Goal: Task Accomplishment & Management: Manage account settings

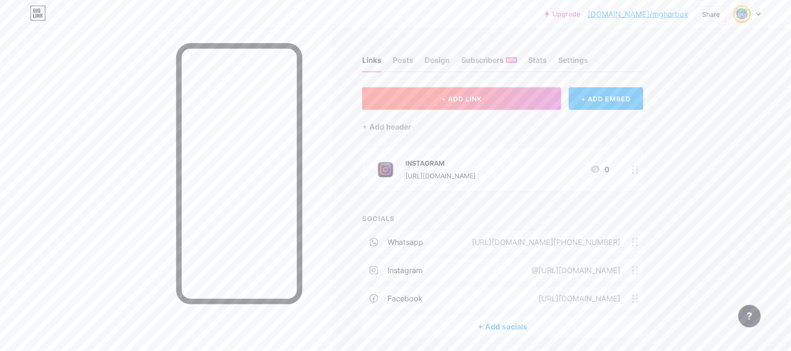
click at [502, 103] on button "+ ADD LINK" at bounding box center [461, 98] width 199 height 23
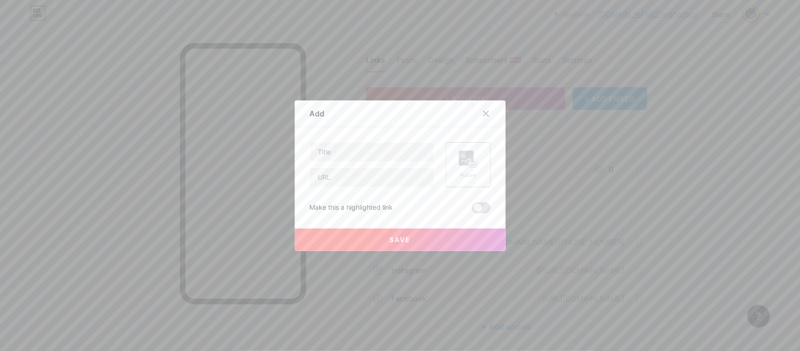
click at [469, 163] on rect at bounding box center [473, 164] width 8 height 5
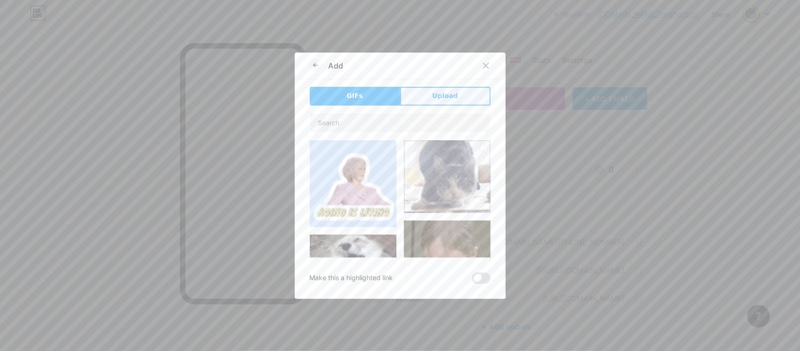
click at [449, 97] on span "Upload" at bounding box center [445, 96] width 26 height 10
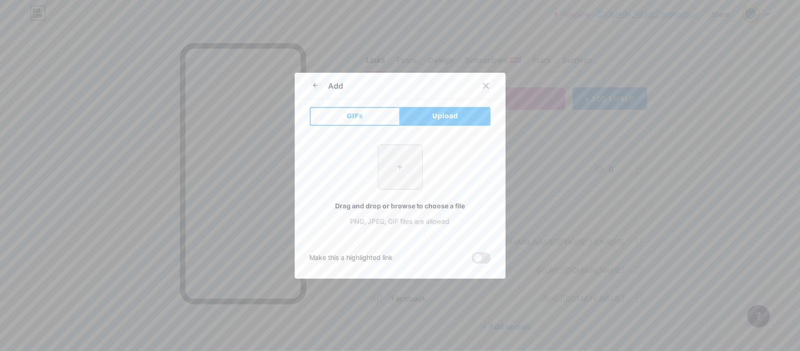
click at [401, 157] on input "file" at bounding box center [400, 167] width 44 height 44
type input "C:\fakepath\WhatsApp Image [DATE] 01.30.16.jpeg"
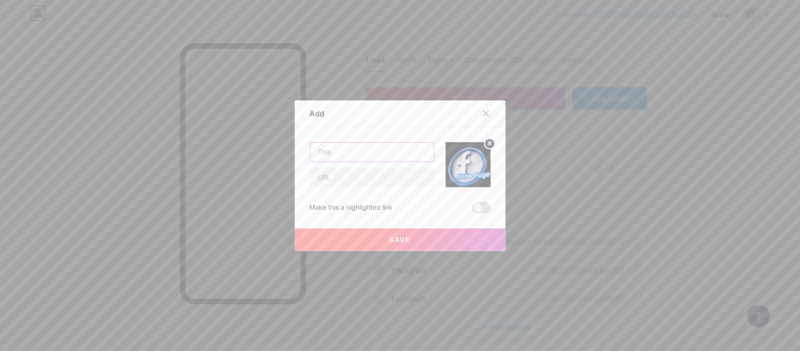
click at [366, 148] on input "text" at bounding box center [372, 152] width 124 height 19
type input "Fans page"
click at [372, 172] on input "text" at bounding box center [372, 177] width 124 height 19
drag, startPoint x: 383, startPoint y: 177, endPoint x: 353, endPoint y: 175, distance: 29.6
click at [353, 175] on input "[URL][DOMAIN_NAME]" at bounding box center [372, 177] width 124 height 19
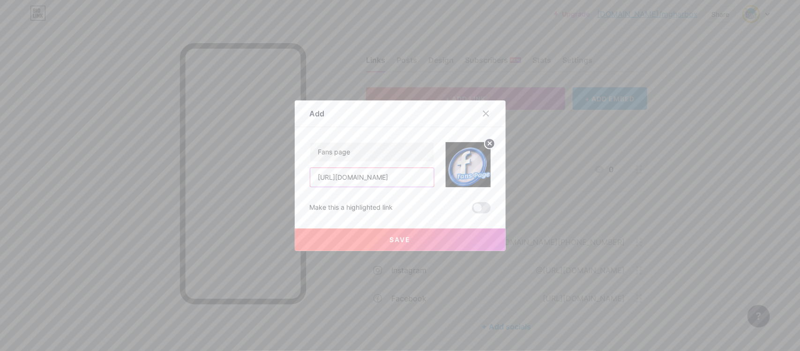
scroll to position [0, 12]
drag, startPoint x: 400, startPoint y: 179, endPoint x: 451, endPoint y: 176, distance: 51.2
click at [451, 176] on div "Fans page [URL][DOMAIN_NAME]" at bounding box center [400, 164] width 181 height 45
click at [423, 176] on input "[URL][DOMAIN_NAME]" at bounding box center [372, 177] width 124 height 19
drag, startPoint x: 423, startPoint y: 176, endPoint x: 418, endPoint y: 176, distance: 5.2
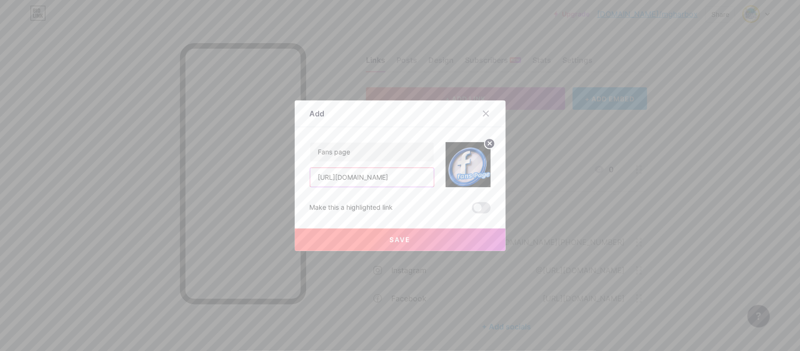
click at [418, 176] on input "[URL][DOMAIN_NAME]" at bounding box center [372, 177] width 124 height 19
type input "[URL][DOMAIN_NAME]"
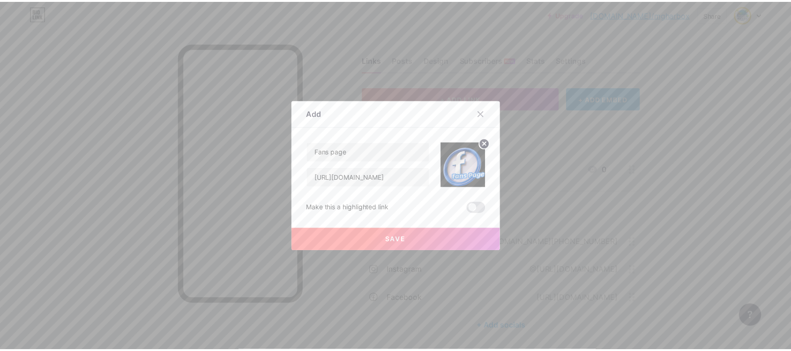
scroll to position [0, 0]
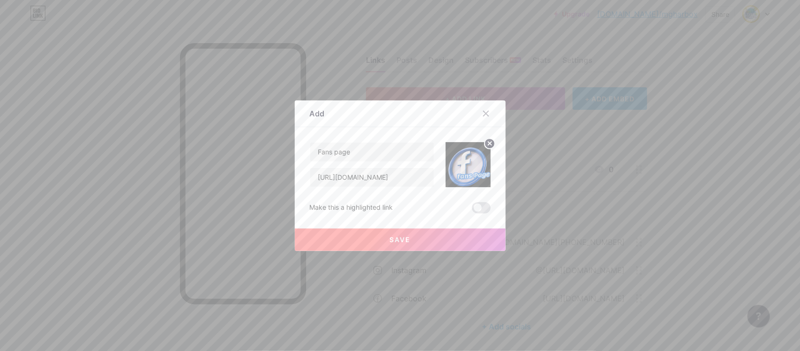
click at [425, 238] on button "Save" at bounding box center [400, 239] width 211 height 23
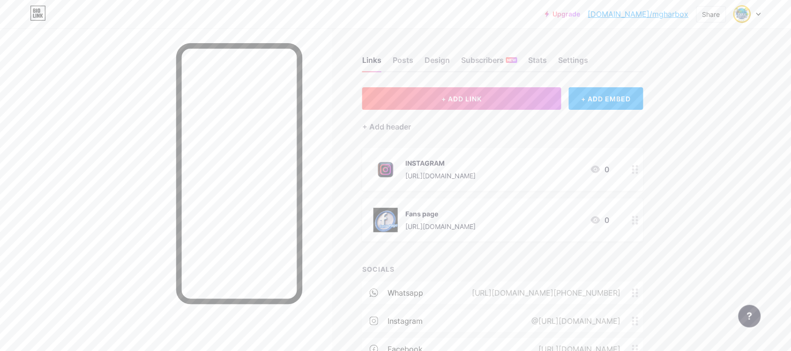
click at [476, 212] on div "Fans page" at bounding box center [441, 214] width 70 height 10
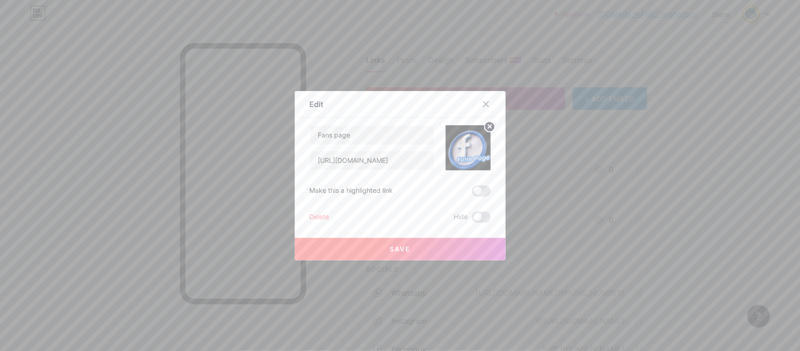
click at [518, 212] on div at bounding box center [400, 175] width 800 height 351
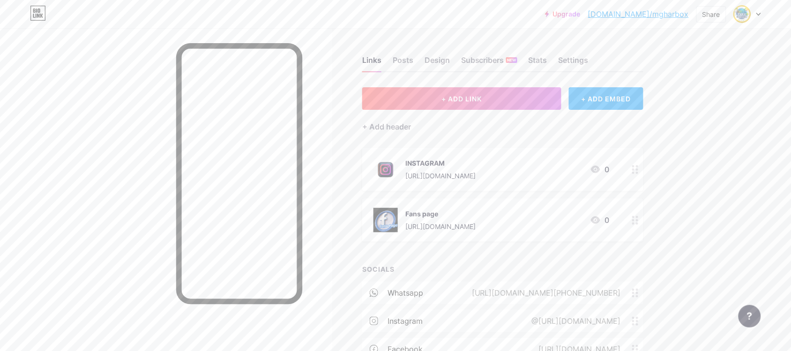
click at [683, 316] on div "Links Posts Design Subscribers NEW Stats Settings + ADD LINK + ADD EMBED + Add …" at bounding box center [341, 231] width 683 height 407
click at [458, 99] on span "+ ADD LINK" at bounding box center [462, 99] width 40 height 8
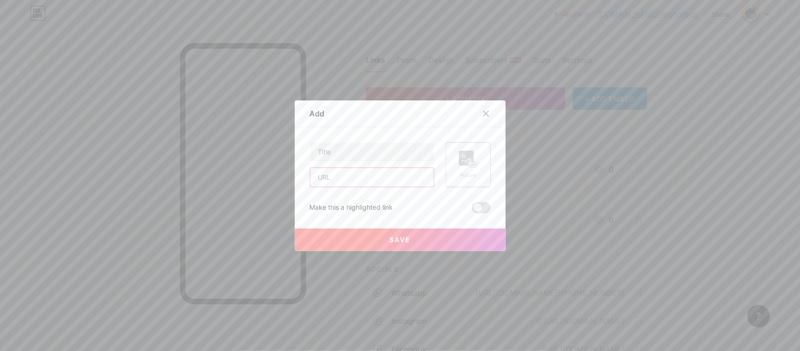
click at [351, 184] on input "text" at bounding box center [372, 177] width 124 height 19
paste input "[DOMAIN_NAME][URL]"
type input "[DOMAIN_NAME][URL]"
click at [346, 155] on input "text" at bounding box center [372, 152] width 124 height 19
paste input "Bdarija Vip دخل تعلم"
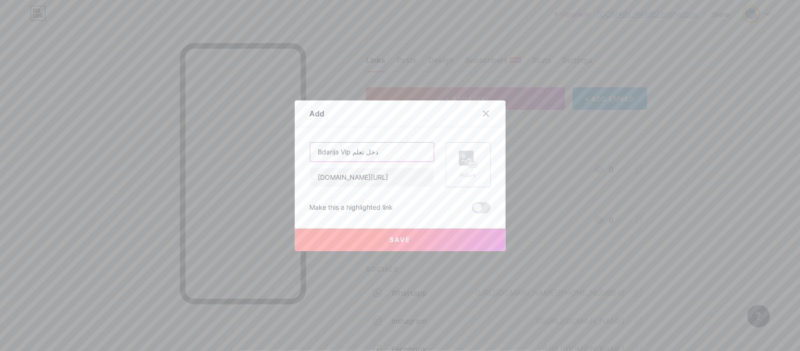
type input "Bdarija Vip دخل تعلم"
click at [462, 165] on rect at bounding box center [466, 157] width 15 height 15
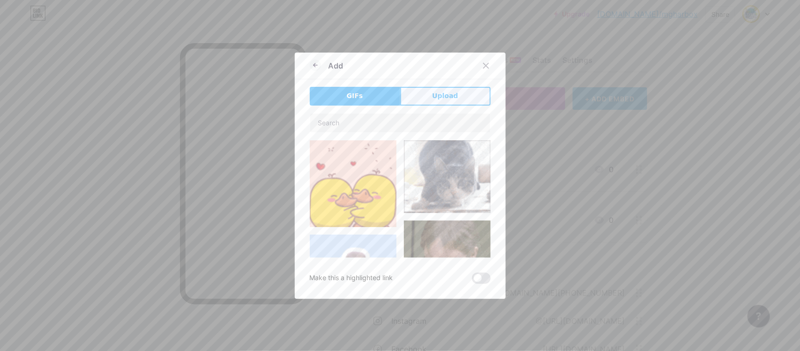
click at [442, 95] on span "Upload" at bounding box center [445, 96] width 26 height 10
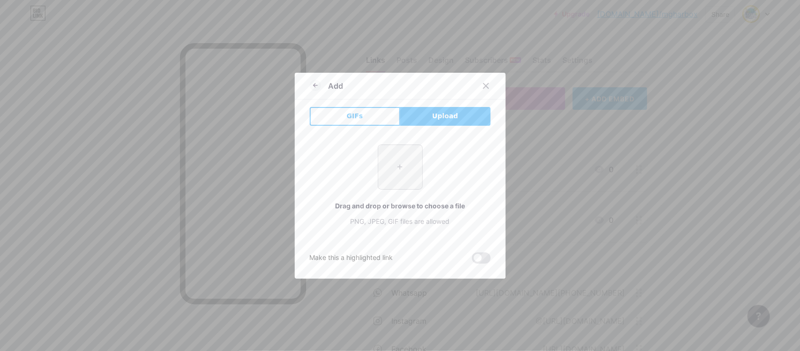
click at [391, 163] on input "file" at bounding box center [400, 167] width 44 height 44
type input "C:\fakepath\WhatsApp Image [DATE] 02.01.52.jpeg"
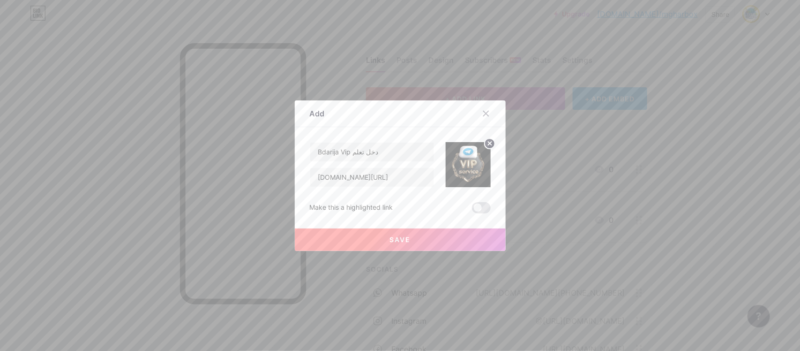
click at [429, 242] on button "Save" at bounding box center [400, 239] width 211 height 23
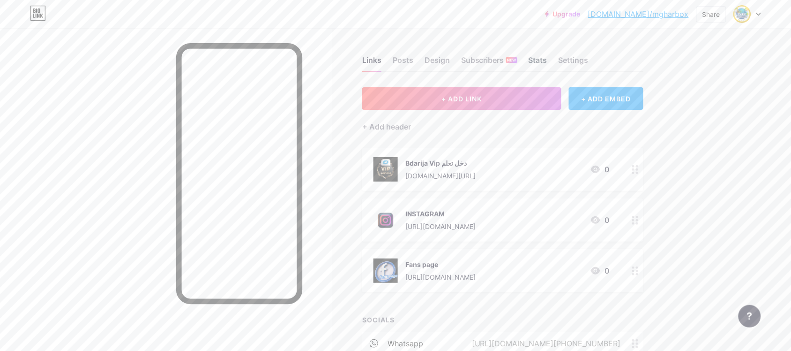
click at [548, 62] on div "Stats" at bounding box center [538, 62] width 19 height 17
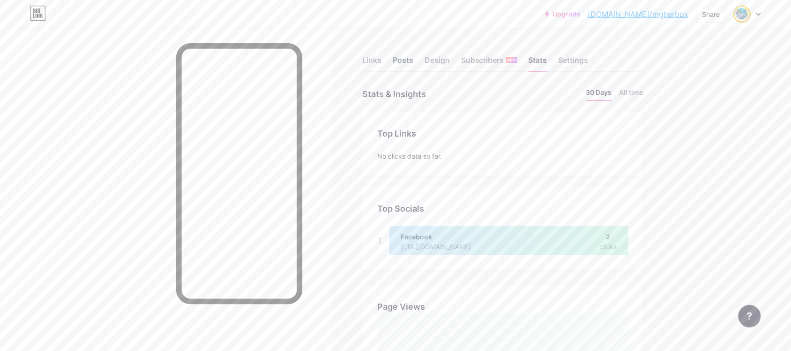
click at [401, 54] on div "Posts" at bounding box center [403, 62] width 21 height 17
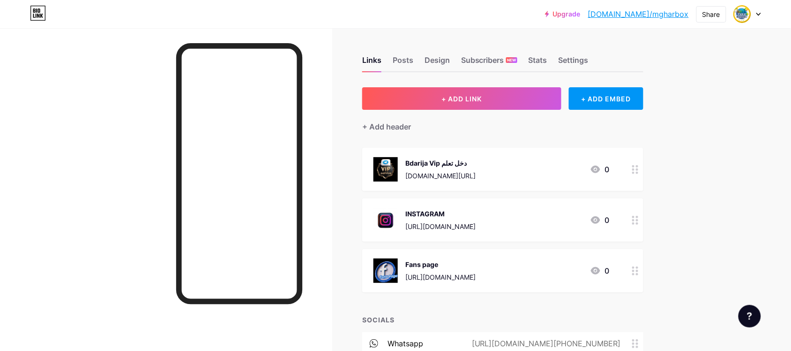
click at [639, 273] on circle at bounding box center [637, 274] width 2 height 2
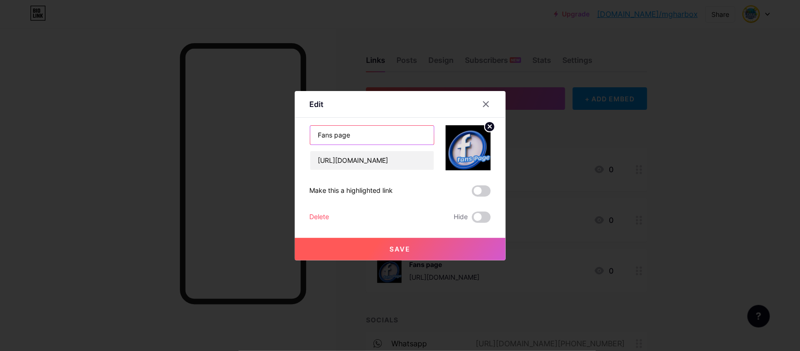
click at [357, 135] on input "Fans page" at bounding box center [372, 135] width 124 height 19
drag, startPoint x: 357, startPoint y: 135, endPoint x: 296, endPoint y: 137, distance: 61.5
click at [296, 137] on div "Edit Content YouTube Play YouTube video without leaving your page. ADD Vimeo Pl…" at bounding box center [400, 175] width 211 height 169
click at [315, 136] on input "Fans page" at bounding box center [372, 135] width 124 height 19
paste input "Facebook fans page"
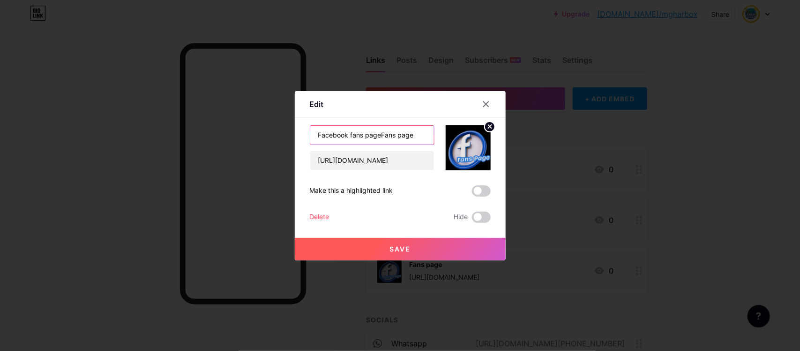
drag, startPoint x: 376, startPoint y: 135, endPoint x: 346, endPoint y: 134, distance: 30.5
click at [346, 134] on input "Facebook fans pageFans page" at bounding box center [372, 135] width 124 height 19
type input "Facebook Fans page"
click at [399, 250] on span "Save" at bounding box center [400, 249] width 21 height 8
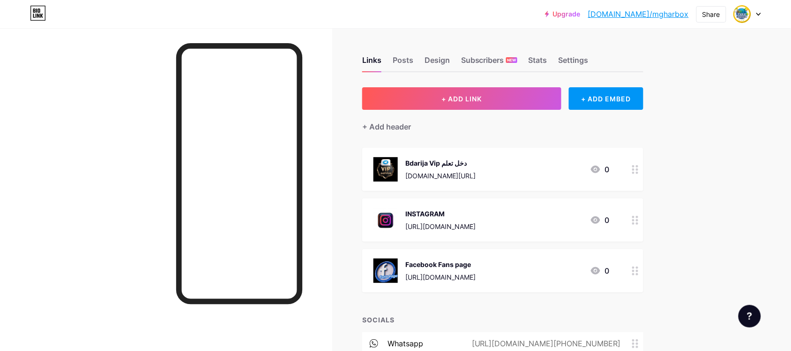
click at [633, 266] on div at bounding box center [636, 270] width 16 height 43
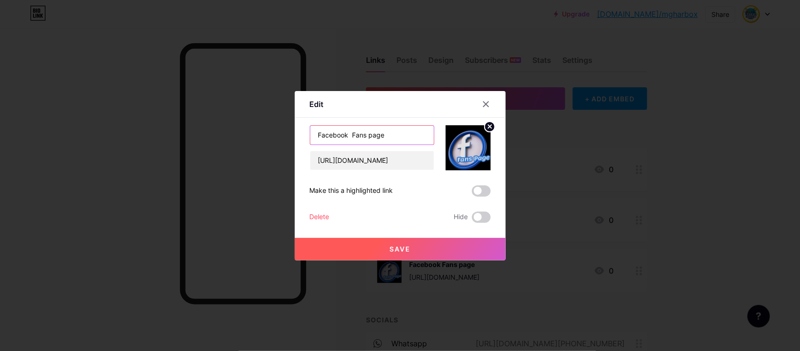
click at [367, 137] on input "Facebook Fans page" at bounding box center [372, 135] width 124 height 19
type input "Facebook Fanspage"
click at [412, 242] on button "Save" at bounding box center [400, 249] width 211 height 23
